Goal: Transaction & Acquisition: Purchase product/service

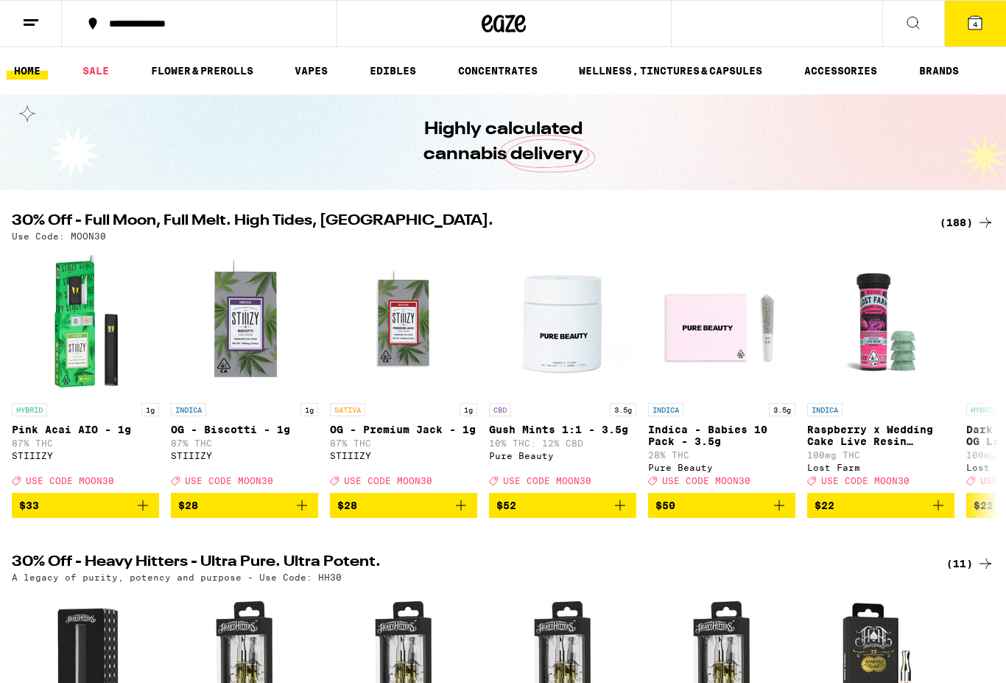
click at [977, 26] on span "4" at bounding box center [975, 24] width 4 height 9
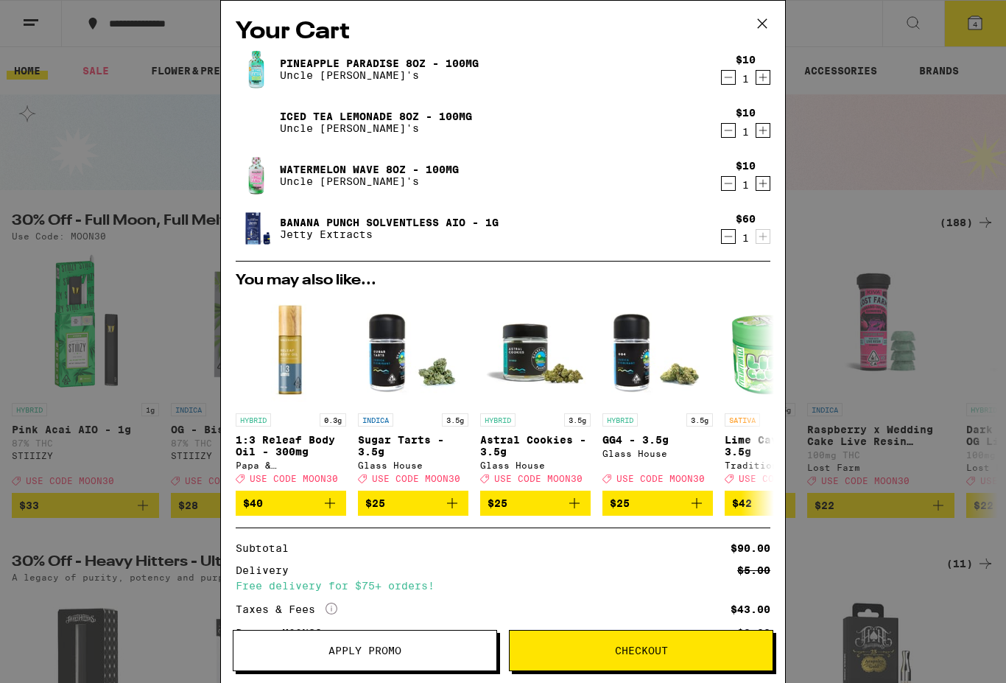
click at [347, 66] on link "Pineapple Paradise 8oz - 100mg" at bounding box center [379, 63] width 199 height 12
click at [755, 34] on icon at bounding box center [762, 24] width 22 height 22
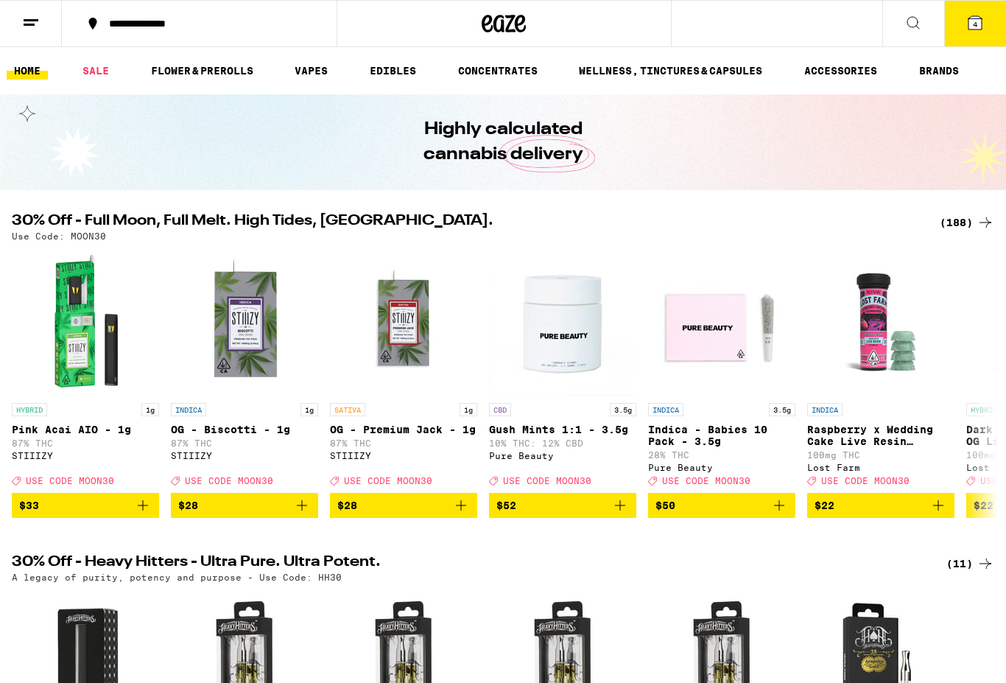
click at [918, 21] on icon at bounding box center [913, 23] width 18 height 18
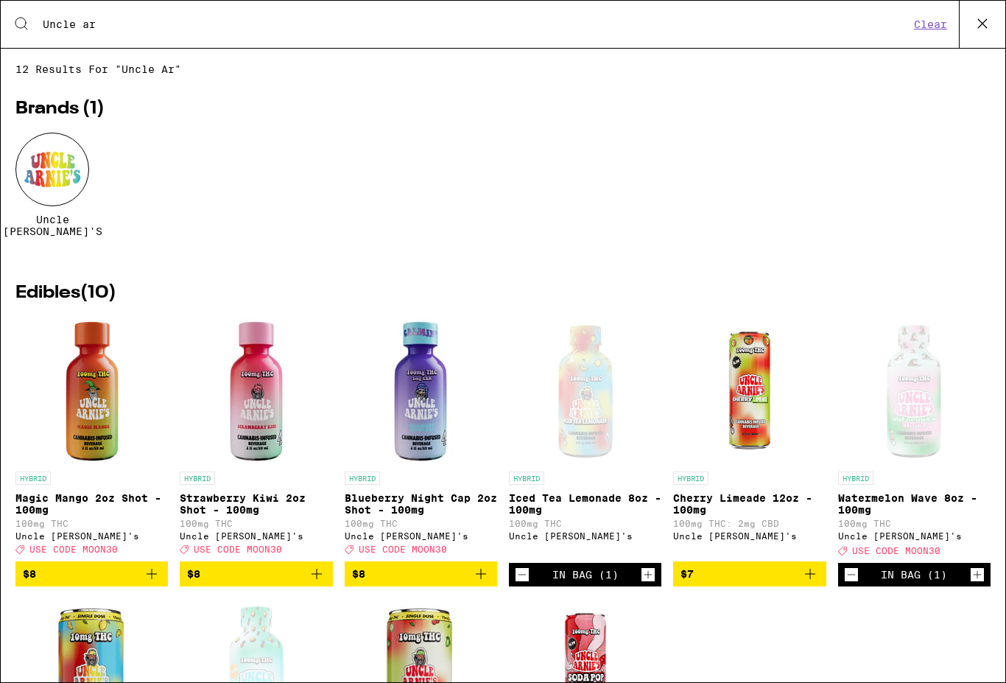
type input "Uncle ar"
click at [57, 174] on div at bounding box center [52, 170] width 74 height 74
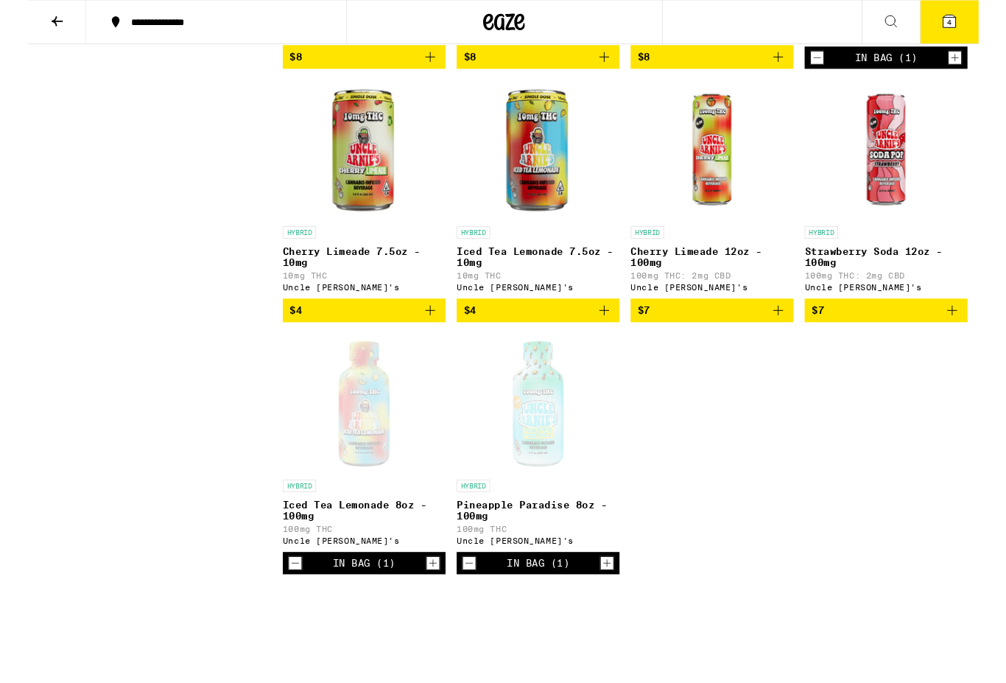
scroll to position [672, 0]
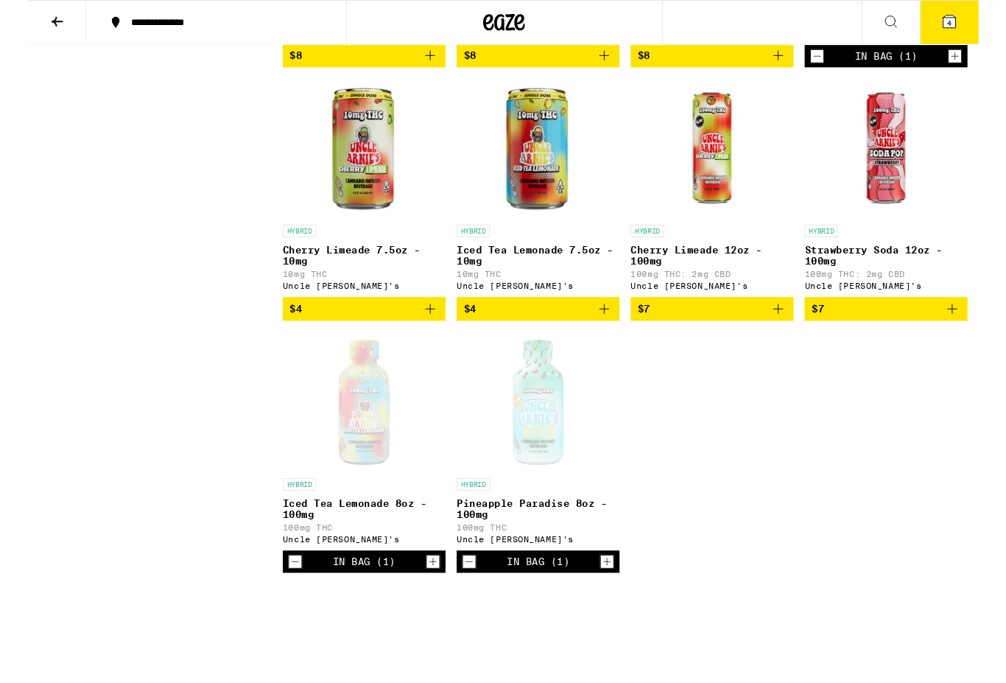
click at [368, 180] on img "Open page for Cherry Limeade 7.5oz - 10mg from Uncle Arnie's" at bounding box center [355, 156] width 147 height 147
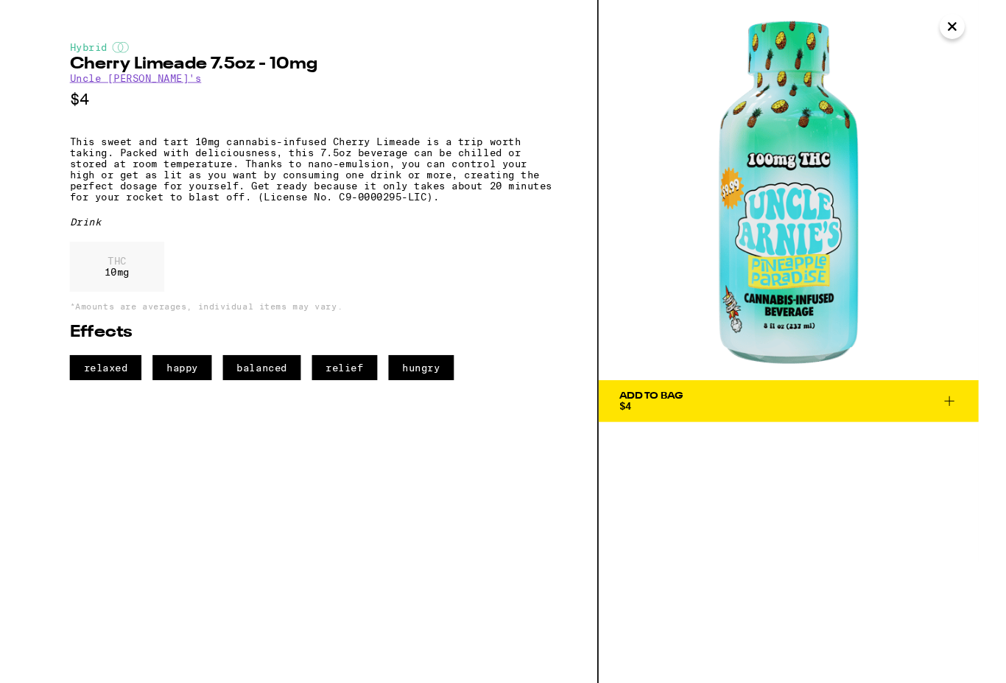
click at [978, 33] on icon "Close" at bounding box center [978, 28] width 18 height 22
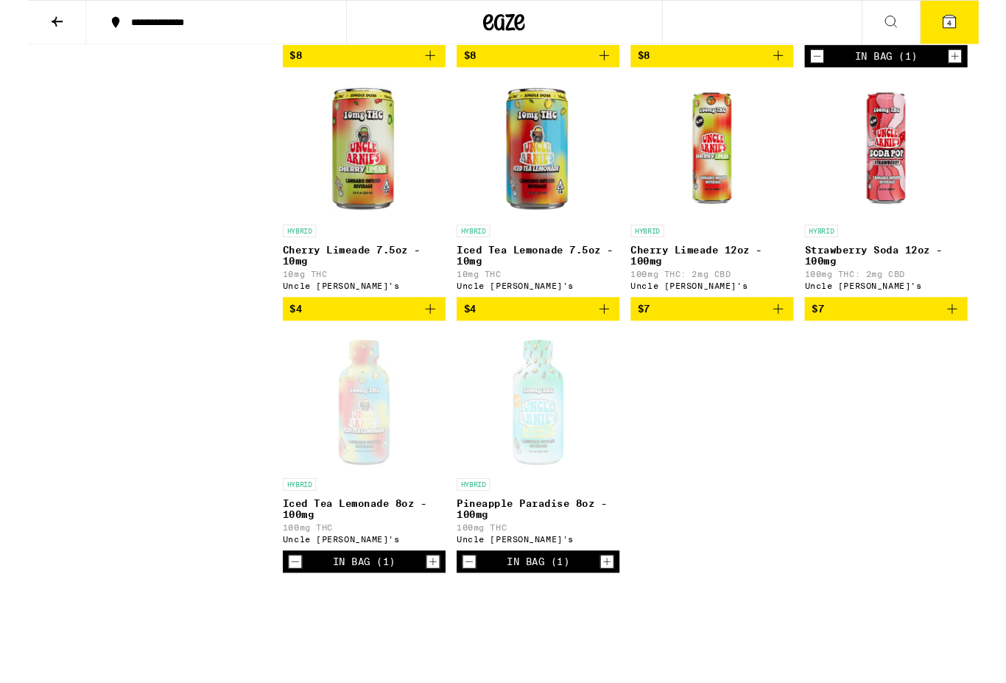
click at [371, 473] on div "Open page for Iced Tea Lemonade 8oz - 100mg from Uncle Arnie's" at bounding box center [355, 424] width 147 height 147
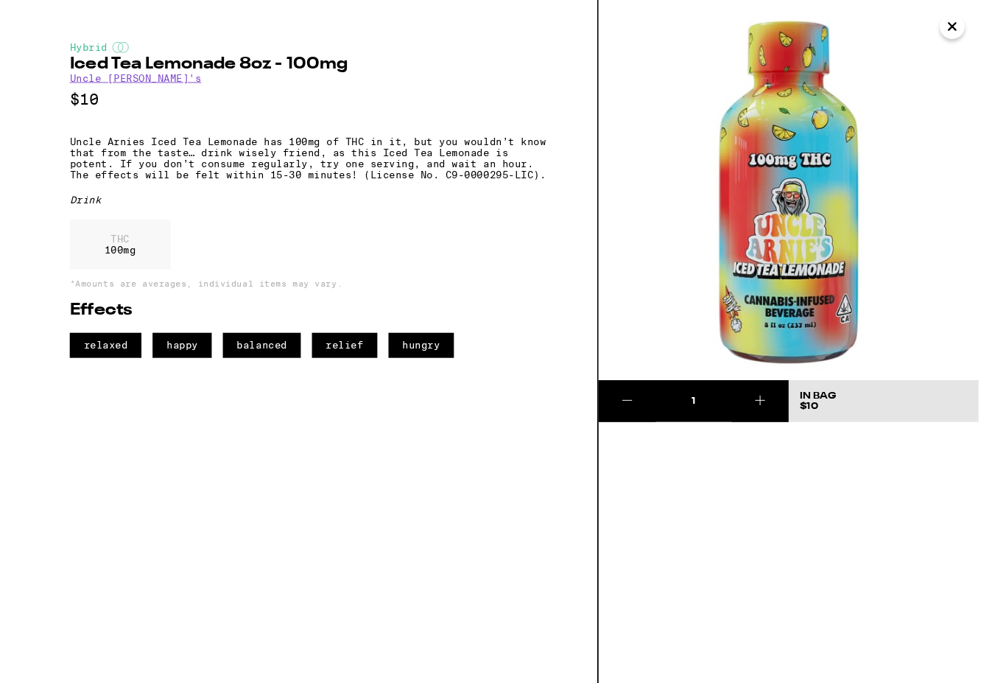
click at [975, 33] on icon "Close" at bounding box center [978, 28] width 18 height 22
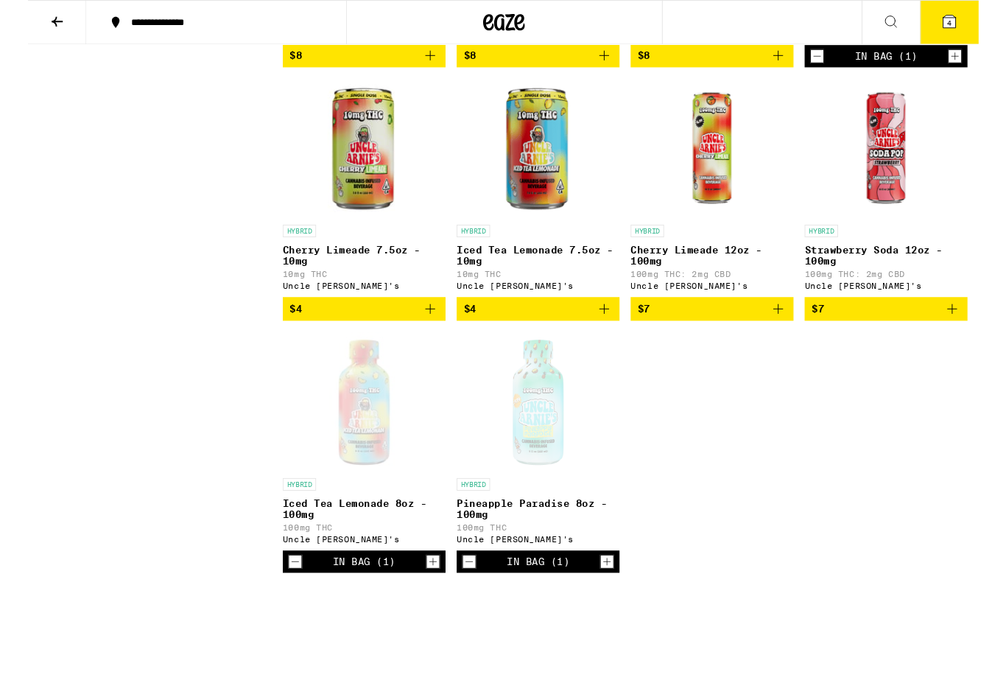
click at [733, 161] on img "Open page for Cherry Limeade 12oz - 100mg from Uncle Arnie's" at bounding box center [723, 156] width 147 height 147
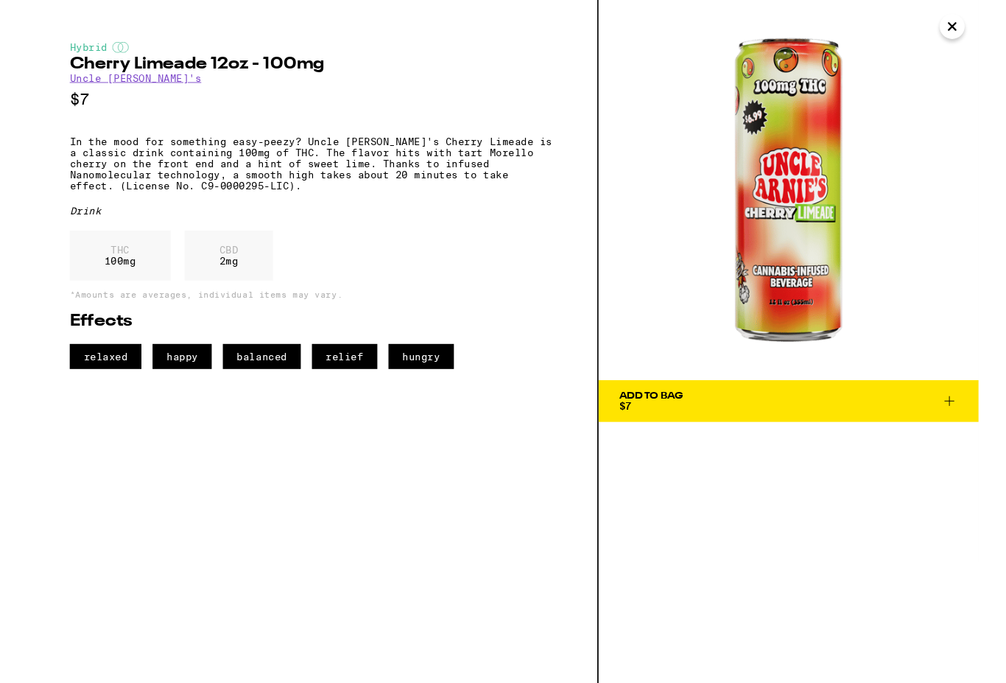
click at [975, 32] on icon "Close" at bounding box center [978, 28] width 18 height 22
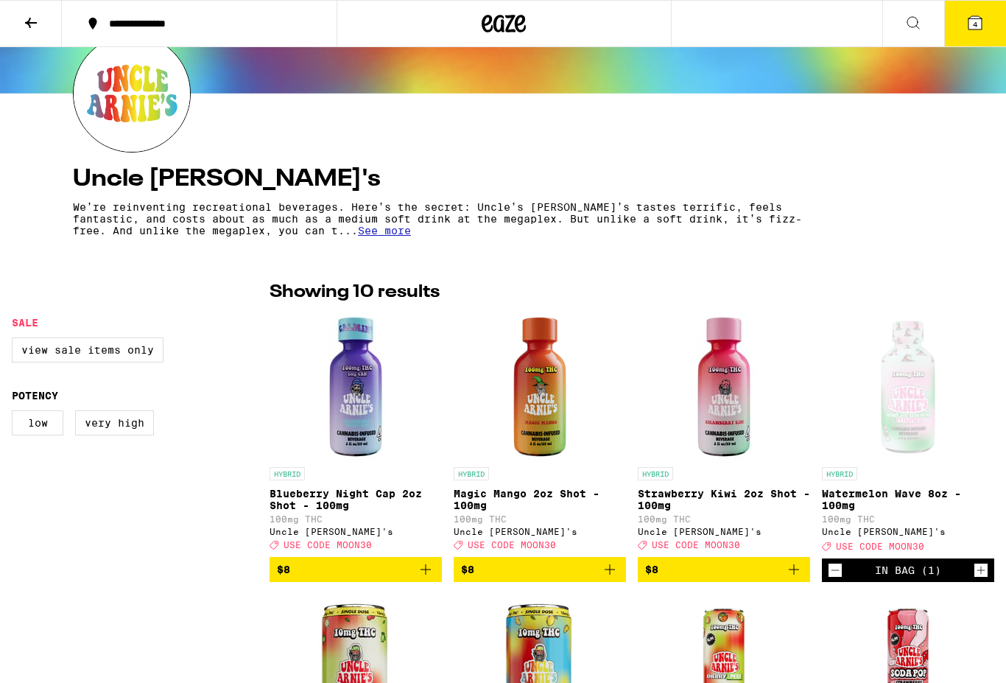
scroll to position [160, 0]
